Goal: Task Accomplishment & Management: Manage account settings

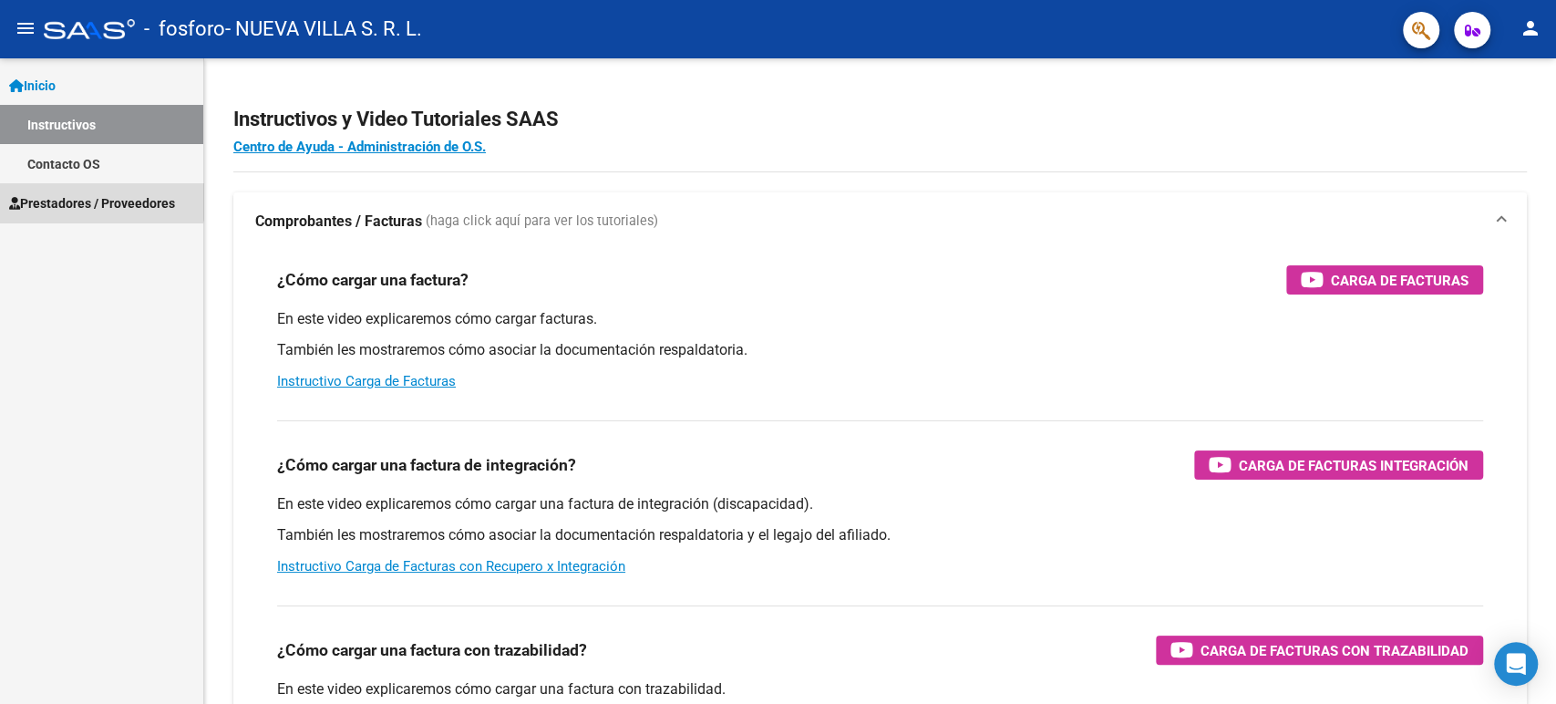
click at [95, 191] on link "Prestadores / Proveedores" at bounding box center [101, 202] width 203 height 39
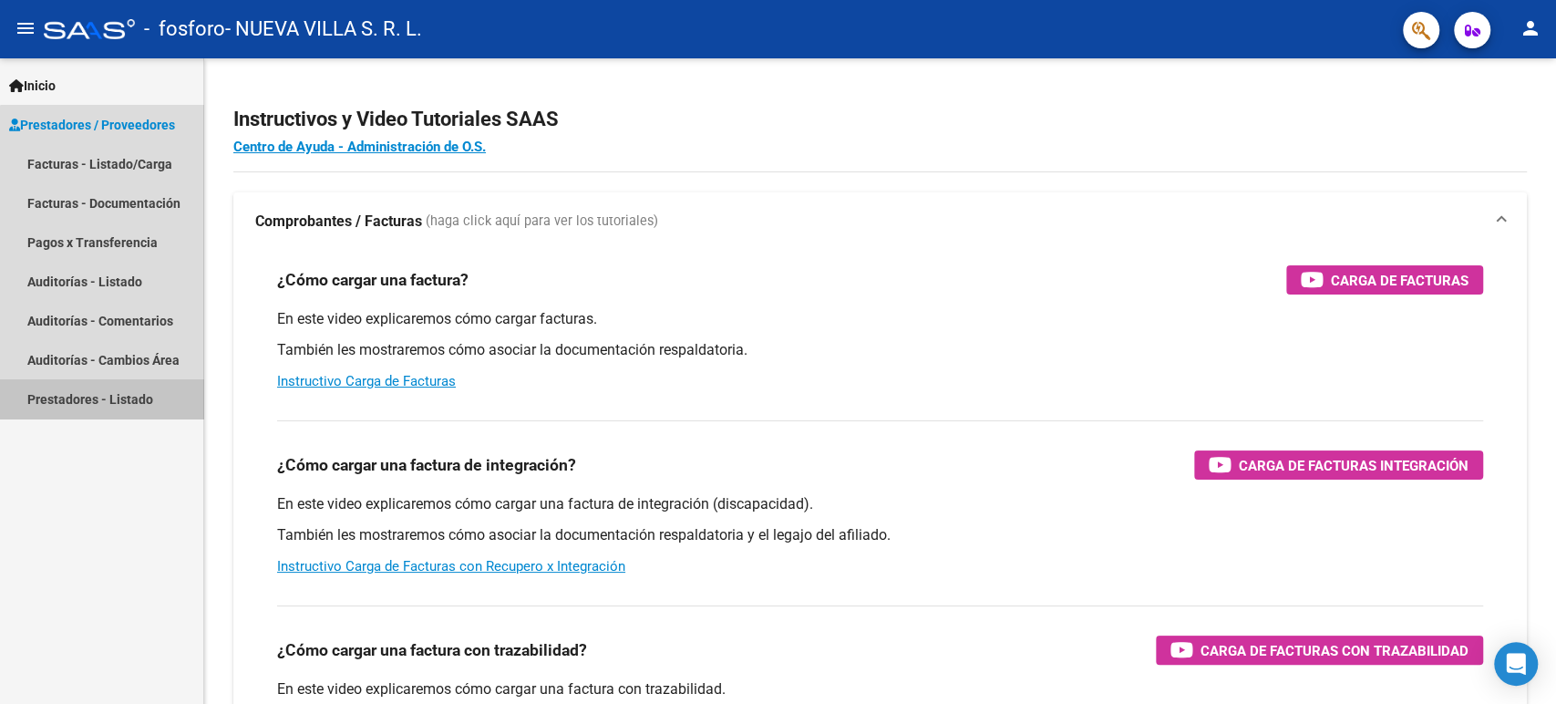
click at [139, 404] on link "Prestadores - Listado" at bounding box center [101, 398] width 203 height 39
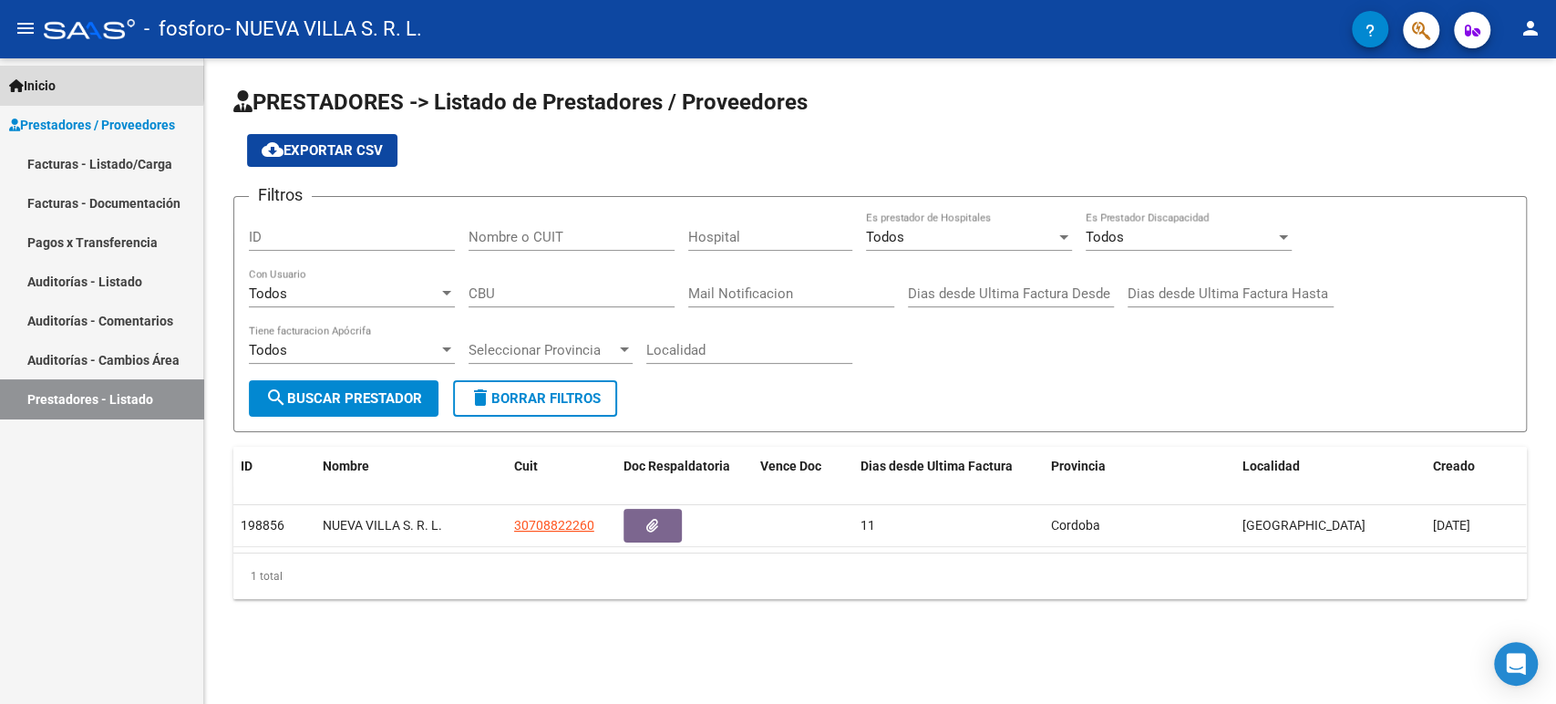
click at [53, 77] on span "Inicio" at bounding box center [32, 86] width 46 height 20
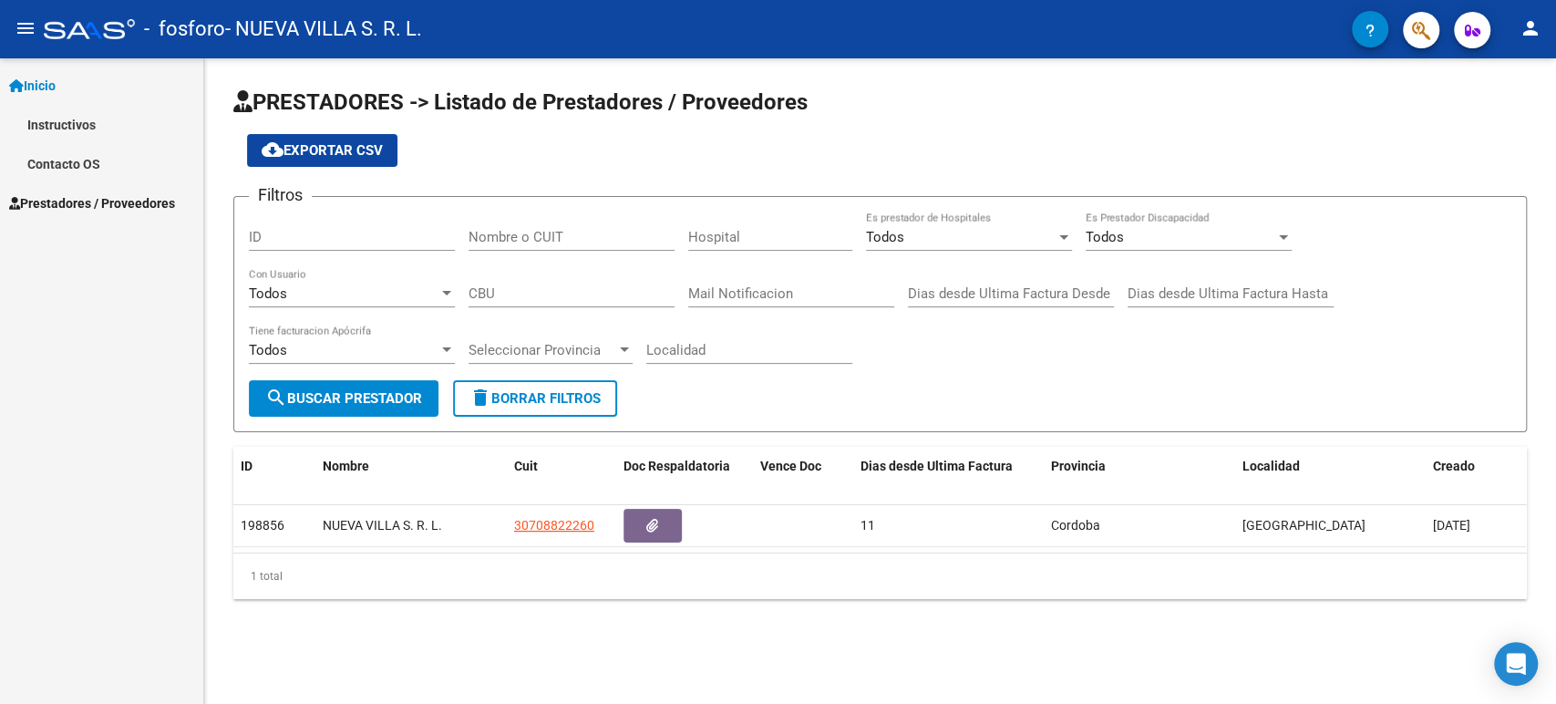
click at [98, 128] on link "Instructivos" at bounding box center [101, 124] width 203 height 39
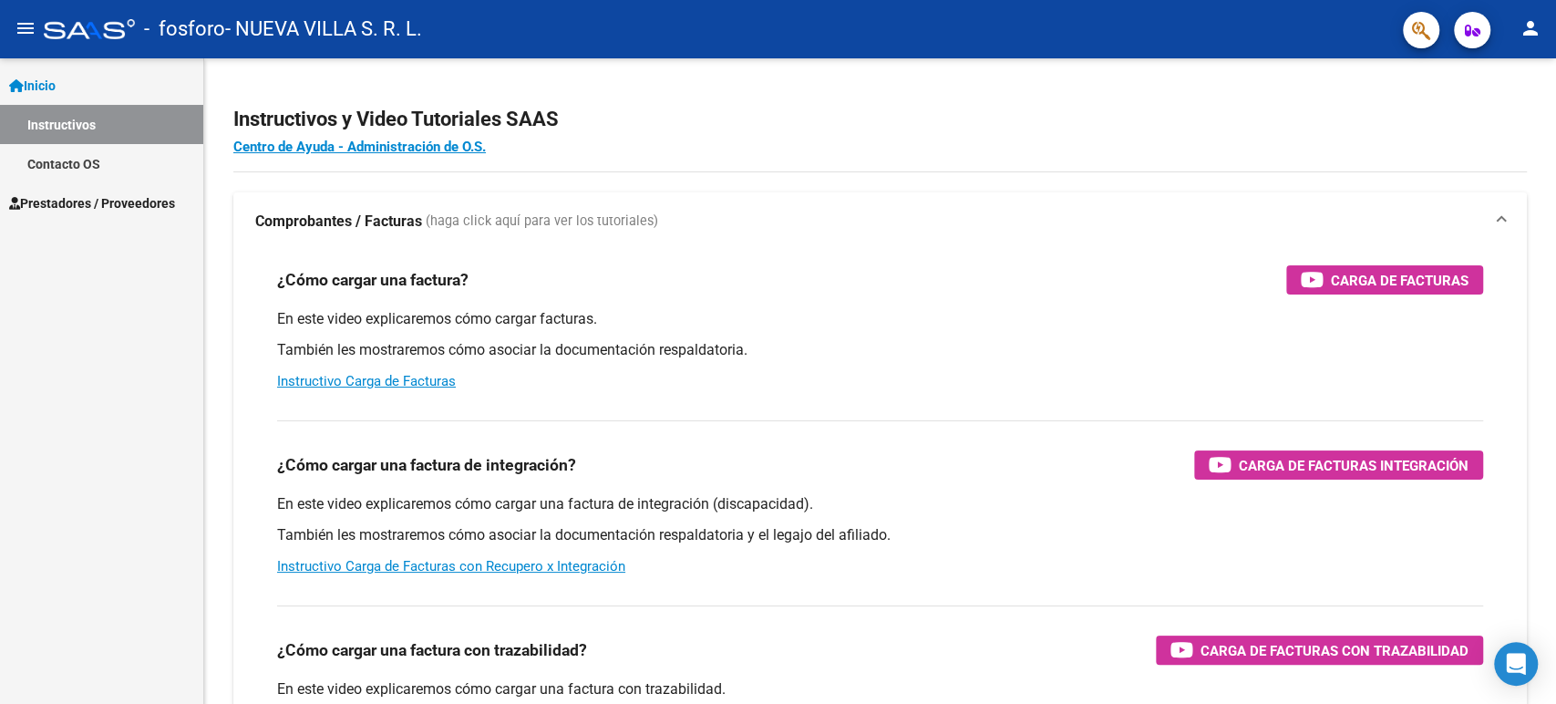
click at [84, 169] on link "Contacto OS" at bounding box center [101, 163] width 203 height 39
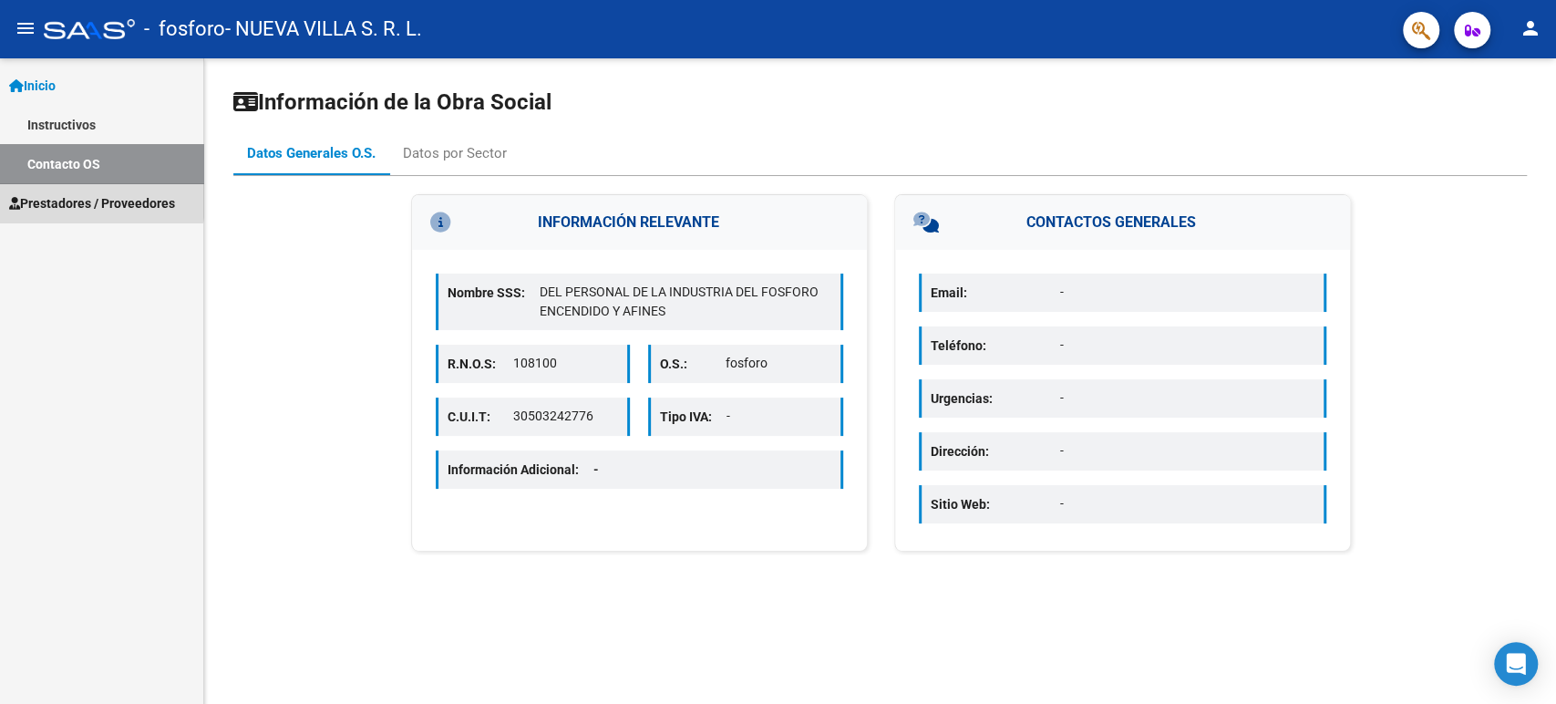
click at [82, 197] on span "Prestadores / Proveedores" at bounding box center [92, 203] width 166 height 20
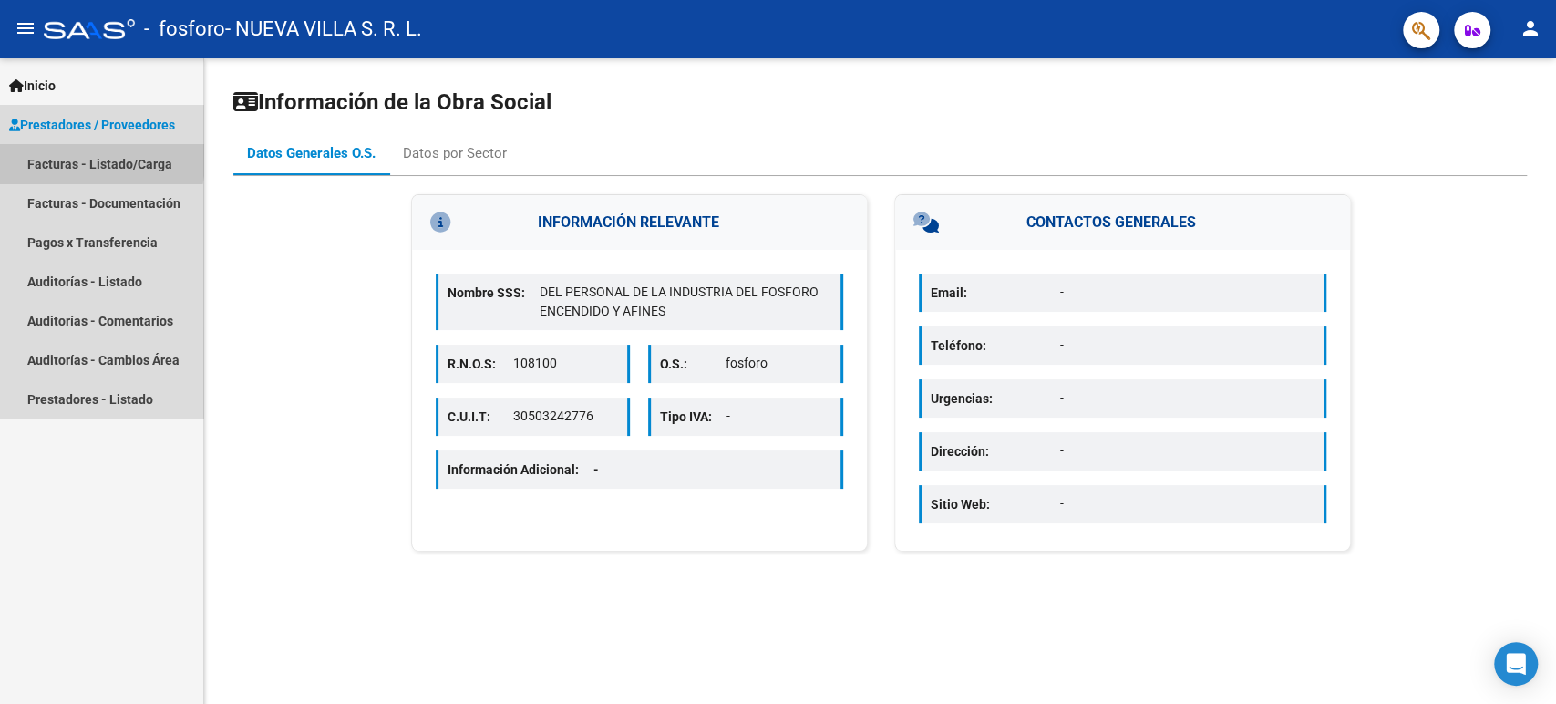
click at [60, 160] on link "Facturas - Listado/Carga" at bounding box center [101, 163] width 203 height 39
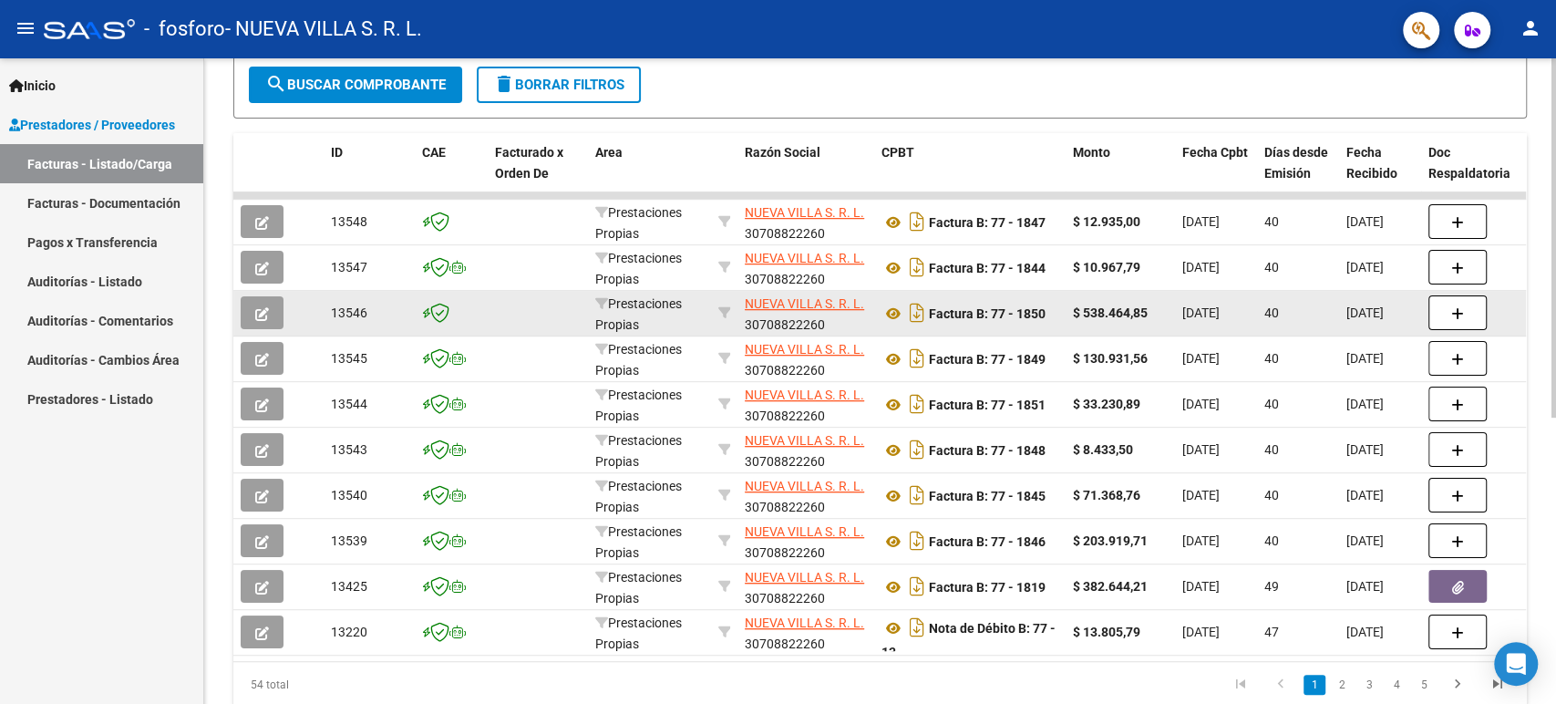
scroll to position [514, 0]
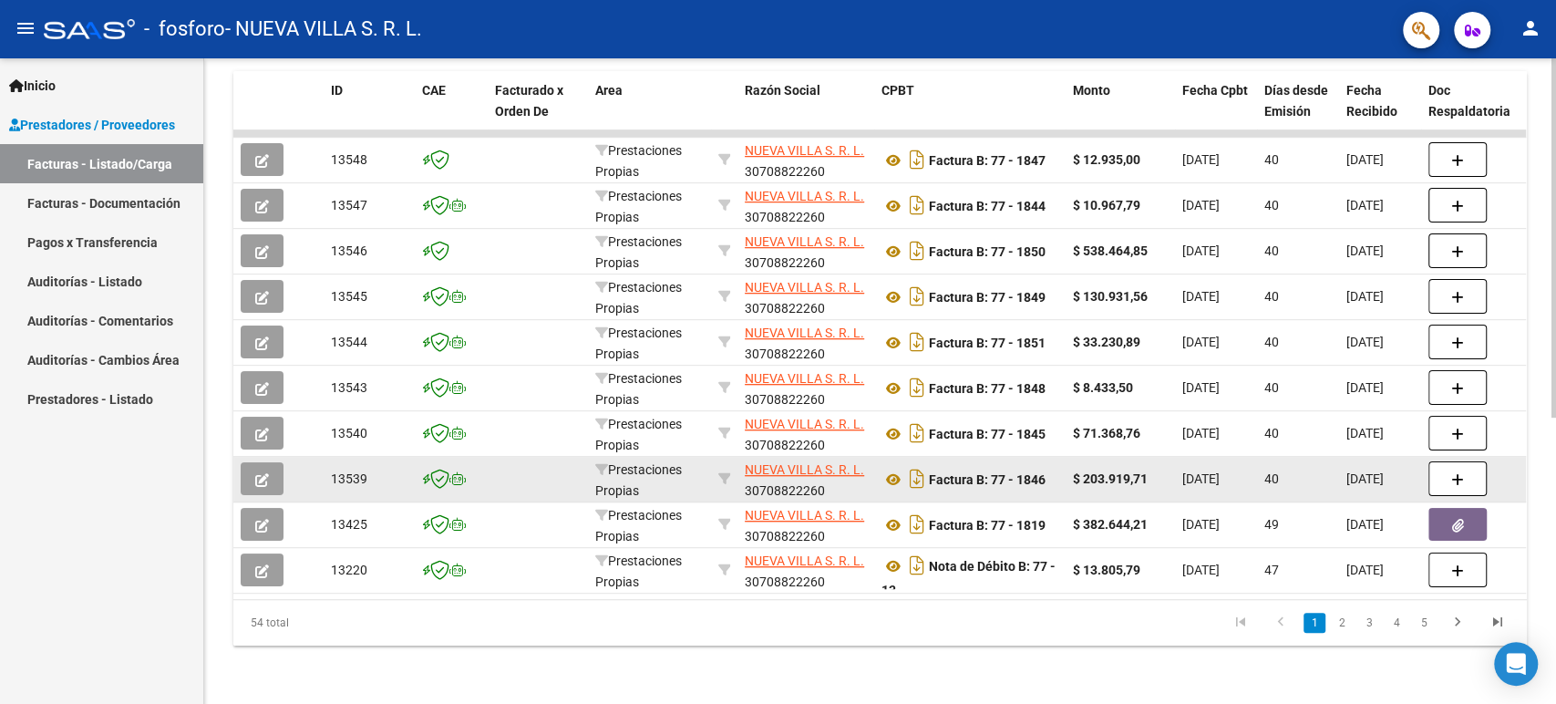
click at [1220, 471] on span "[DATE]" at bounding box center [1200, 478] width 37 height 15
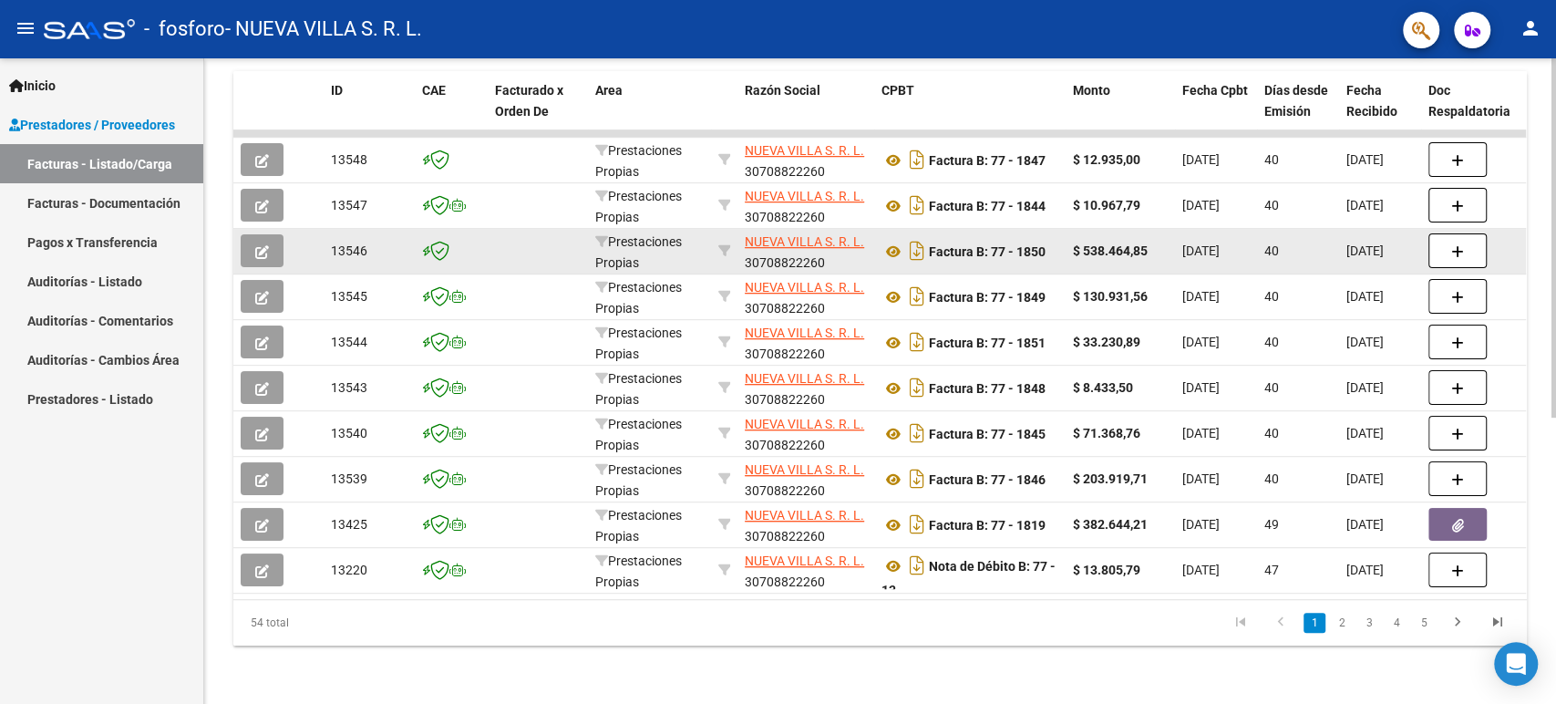
click at [1123, 243] on strong "$ 538.464,85" at bounding box center [1110, 250] width 75 height 15
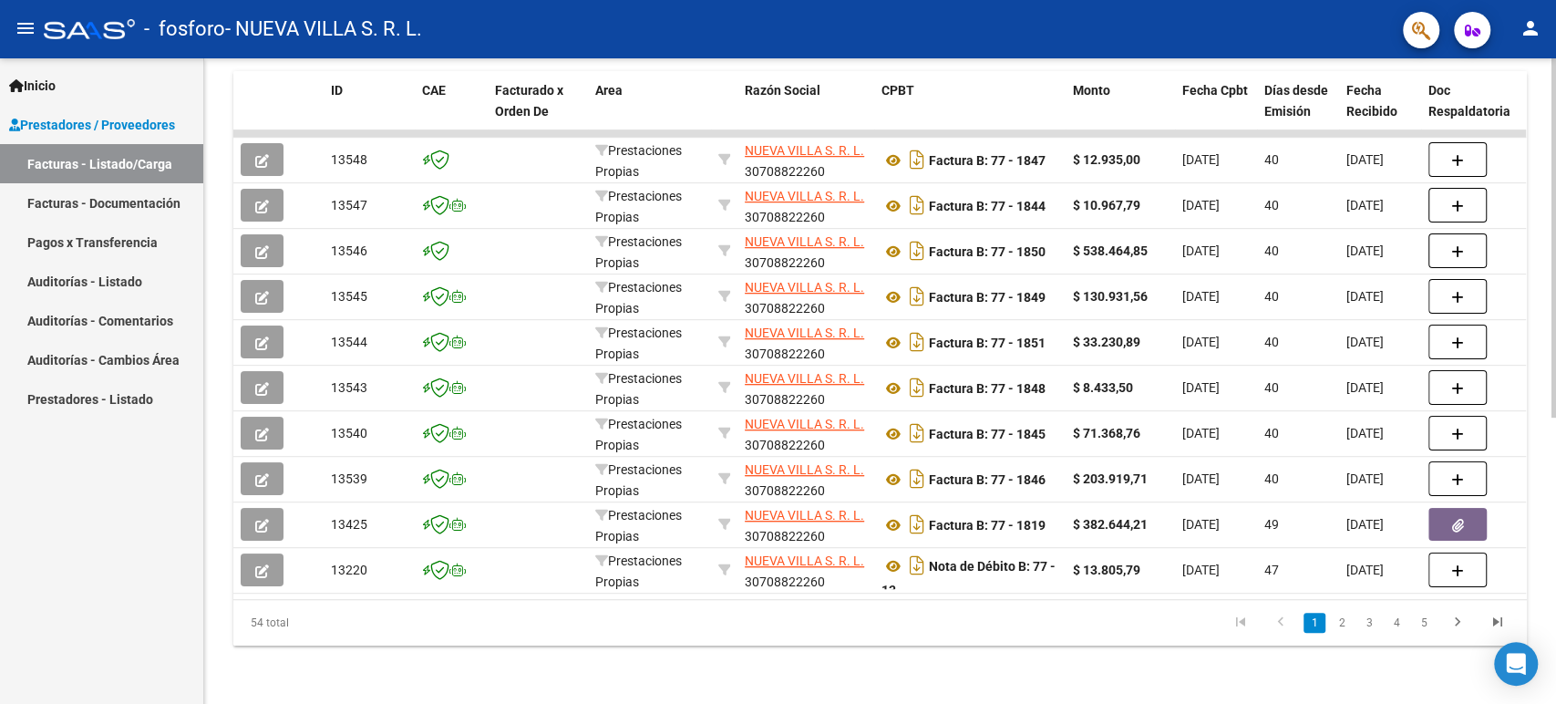
click at [1338, 614] on link "2" at bounding box center [1342, 623] width 22 height 20
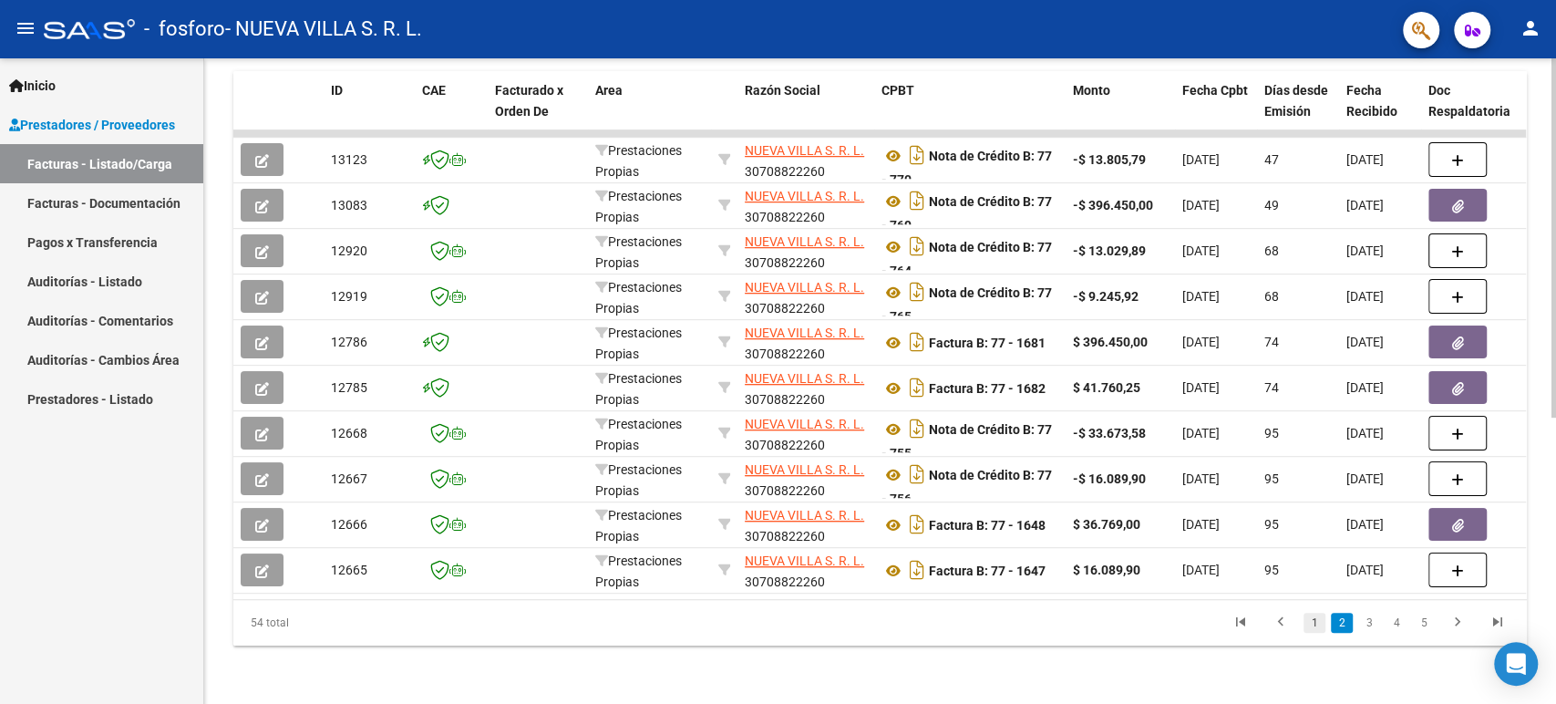
click at [1311, 625] on link "1" at bounding box center [1315, 623] width 22 height 20
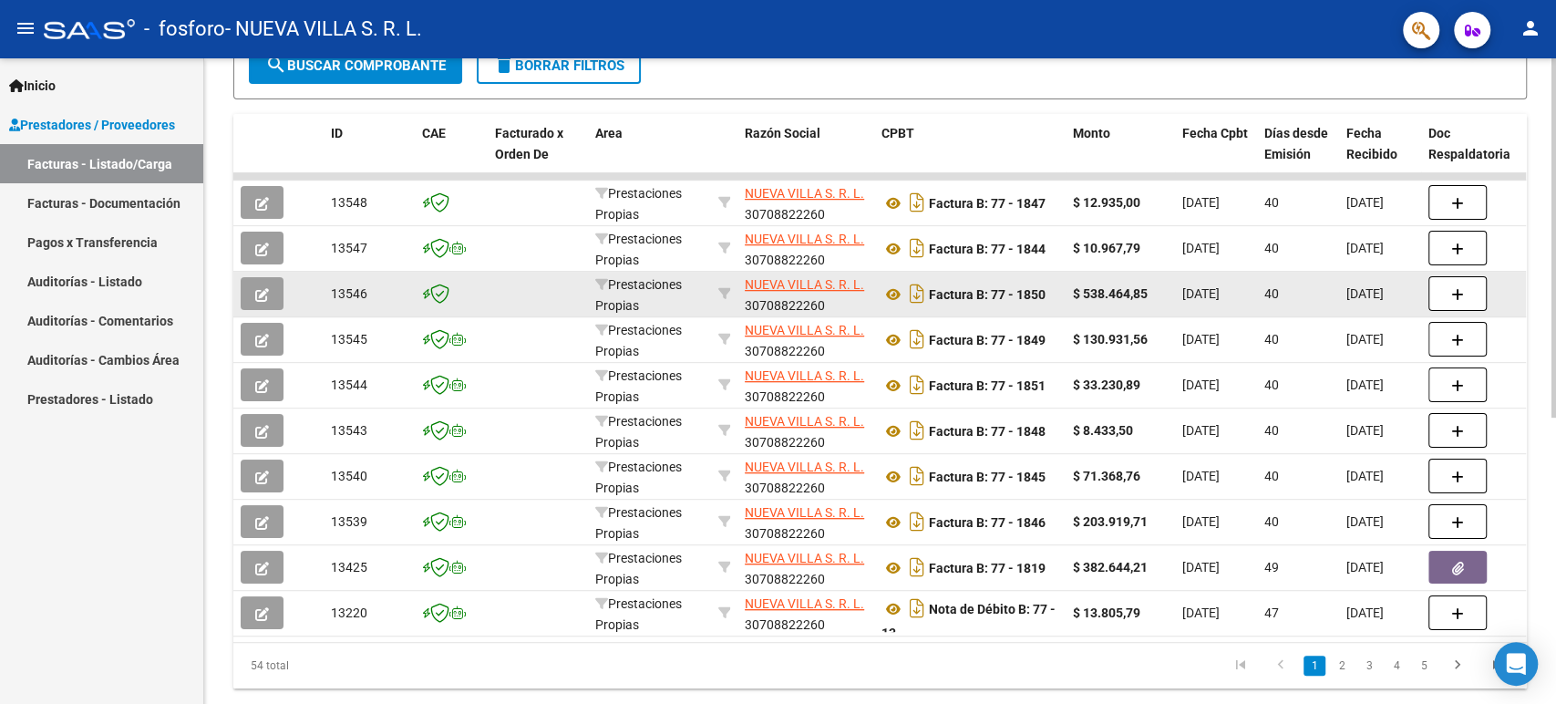
scroll to position [413, 0]
